Goal: Transaction & Acquisition: Book appointment/travel/reservation

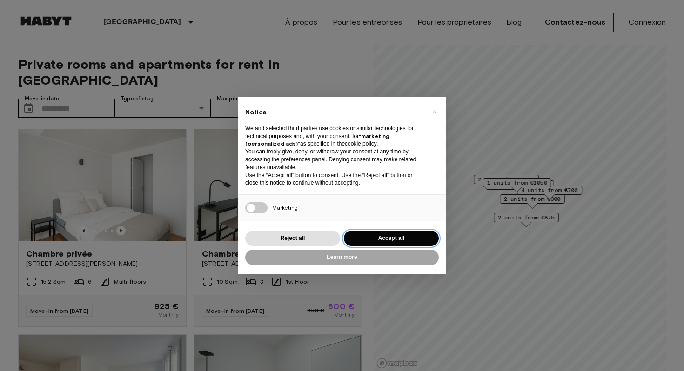
click at [363, 242] on button "Accept all" at bounding box center [391, 238] width 95 height 15
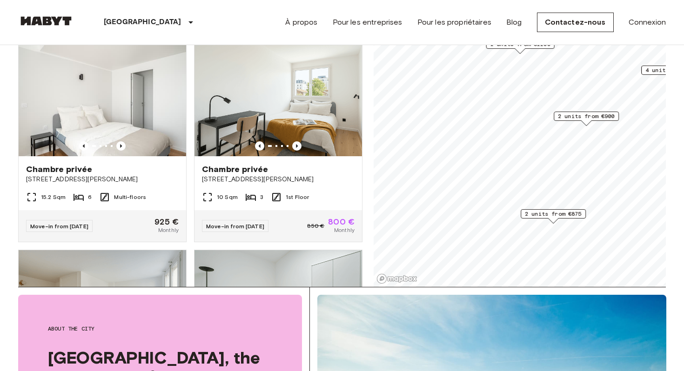
scroll to position [87, 0]
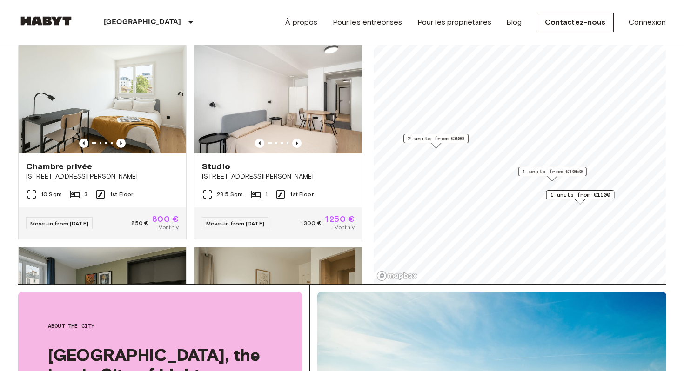
click at [437, 140] on span "2 units from €800" at bounding box center [435, 138] width 57 height 8
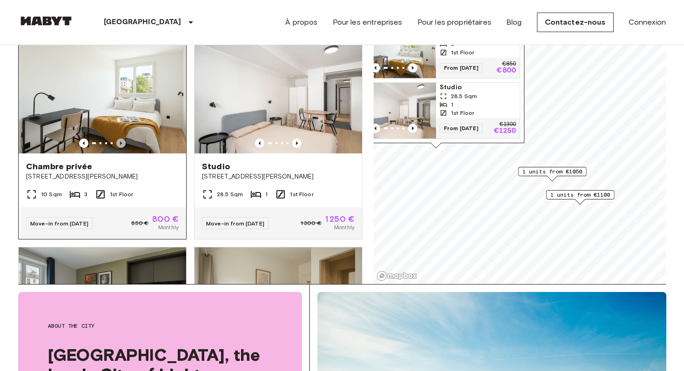
click at [121, 139] on icon "Previous image" at bounding box center [120, 143] width 9 height 9
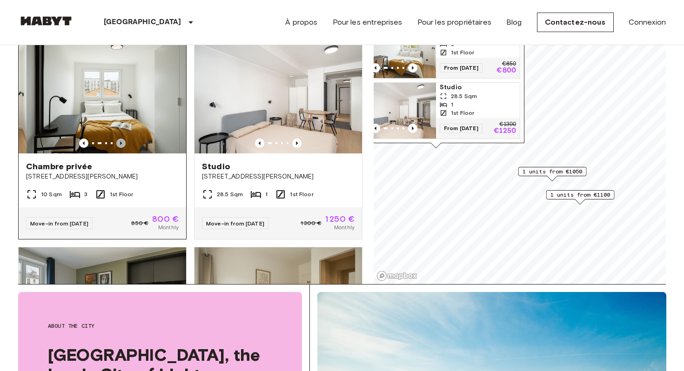
click at [121, 139] on icon "Previous image" at bounding box center [120, 143] width 9 height 9
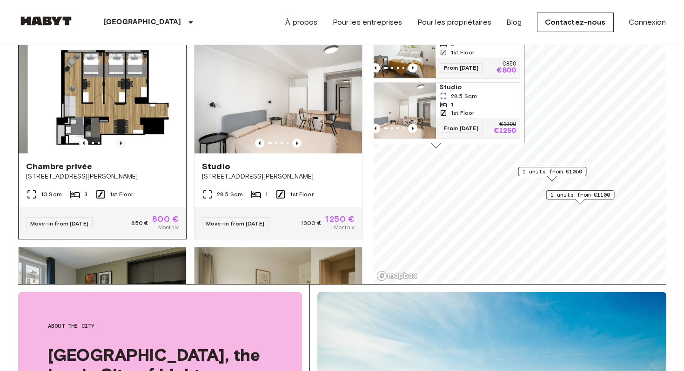
click at [122, 139] on icon "Previous image" at bounding box center [120, 143] width 9 height 9
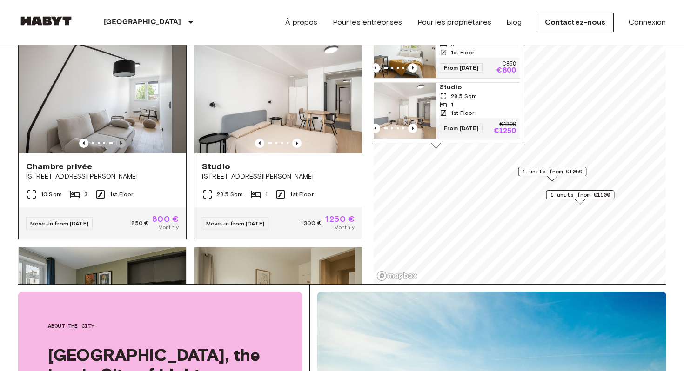
click at [117, 139] on icon "Previous image" at bounding box center [120, 143] width 9 height 9
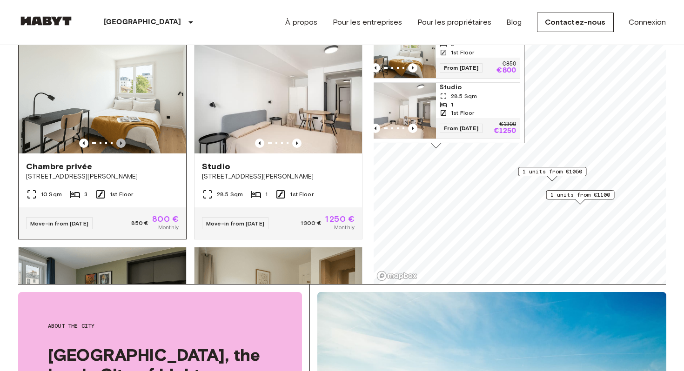
click at [118, 139] on icon "Previous image" at bounding box center [120, 143] width 9 height 9
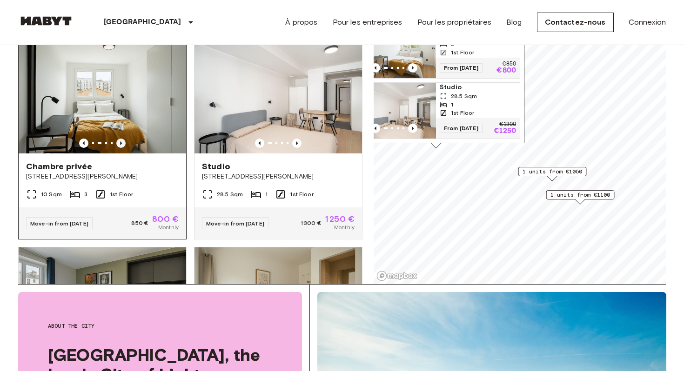
click at [116, 139] on icon "Previous image" at bounding box center [120, 143] width 9 height 9
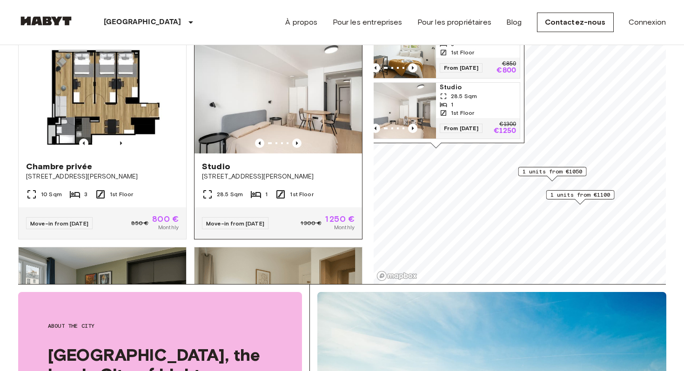
click at [305, 135] on img at bounding box center [277, 98] width 167 height 112
click at [233, 116] on img at bounding box center [277, 98] width 167 height 112
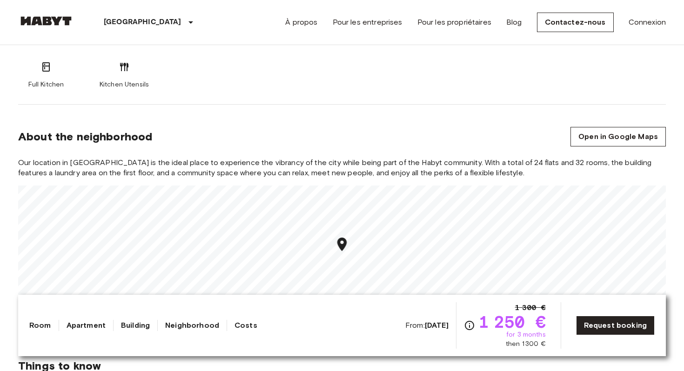
scroll to position [449, 0]
click at [237, 138] on div "About the neighborhood Open in Google Maps" at bounding box center [341, 136] width 647 height 20
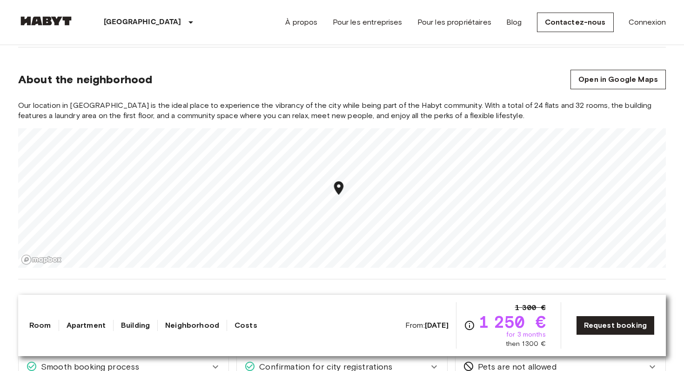
scroll to position [508, 0]
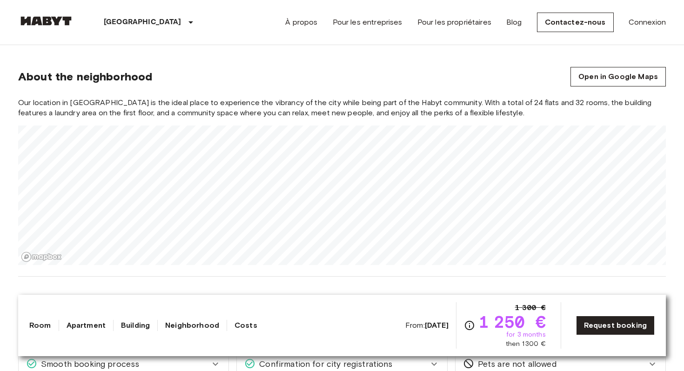
click at [247, 58] on section "About the neighborhood Open in Google Maps Our location in Paris is the ideal p…" at bounding box center [341, 161] width 647 height 232
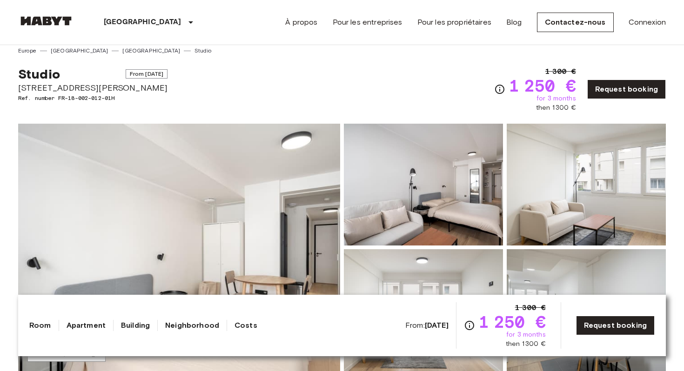
scroll to position [6, 0]
click at [122, 49] on link "[GEOGRAPHIC_DATA]" at bounding box center [151, 51] width 58 height 8
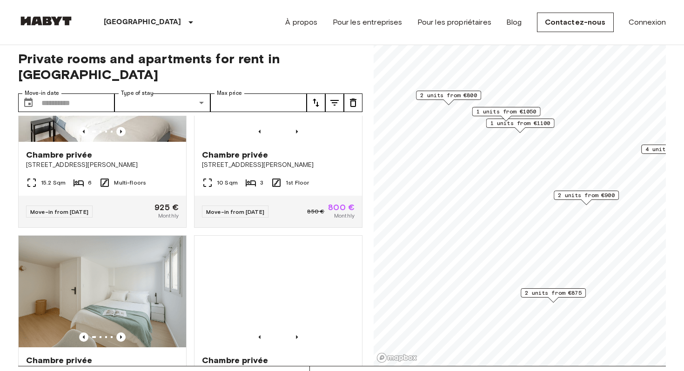
scroll to position [90, 0]
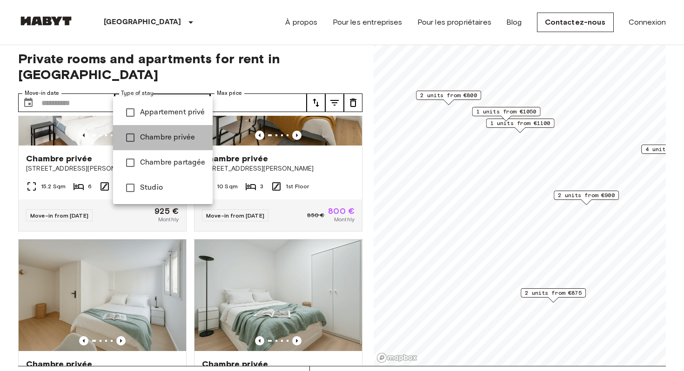
click at [165, 142] on span "Chambre privée" at bounding box center [172, 137] width 65 height 11
type input "**********"
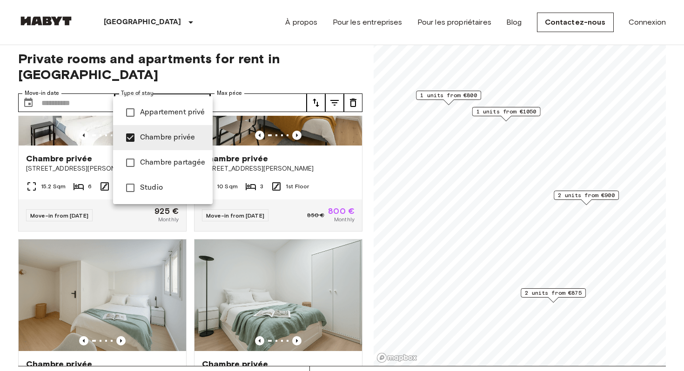
click at [335, 48] on div at bounding box center [342, 185] width 684 height 371
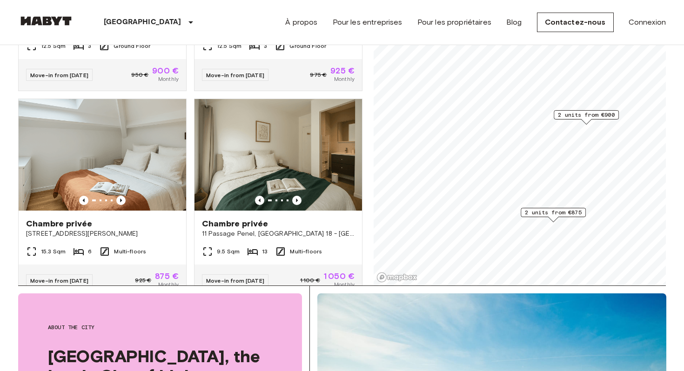
scroll to position [88, 0]
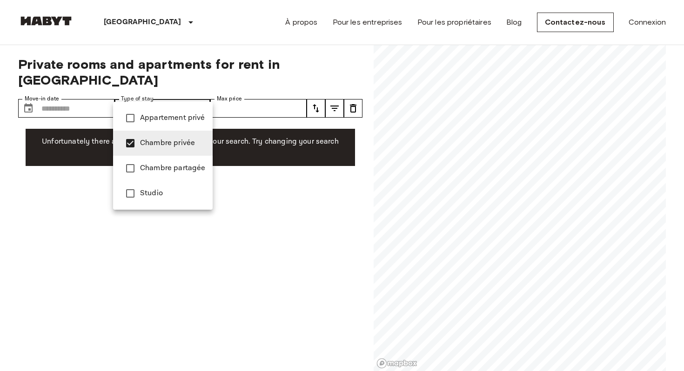
click at [253, 242] on div at bounding box center [342, 185] width 684 height 371
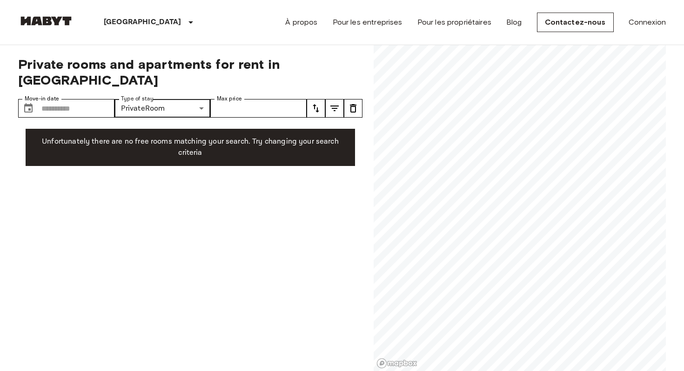
scroll to position [6, 0]
